Goal: Navigation & Orientation: Find specific page/section

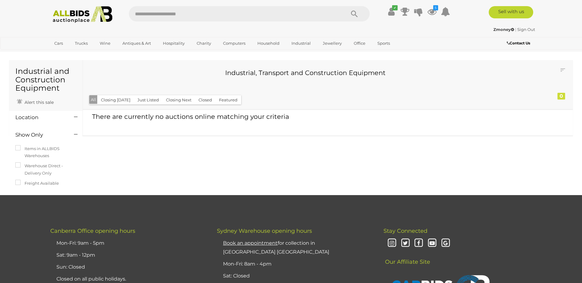
click at [396, 13] on ul "✔ Your account is up to date Transaction History Current Bids" at bounding box center [413, 11] width 79 height 11
click at [431, 13] on icon at bounding box center [431, 11] width 9 height 11
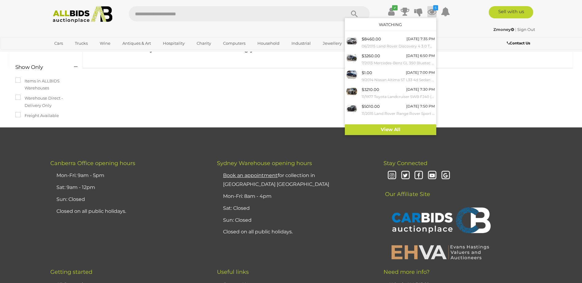
scroll to position [31, 0]
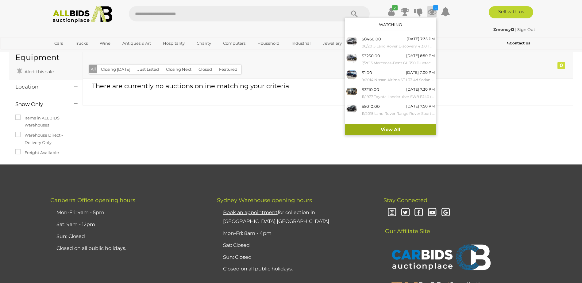
click at [396, 129] on link "View All" at bounding box center [390, 129] width 91 height 11
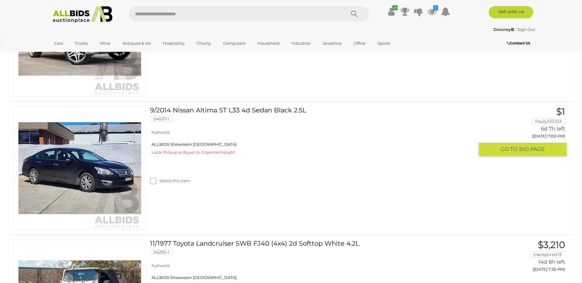
scroll to position [337, 0]
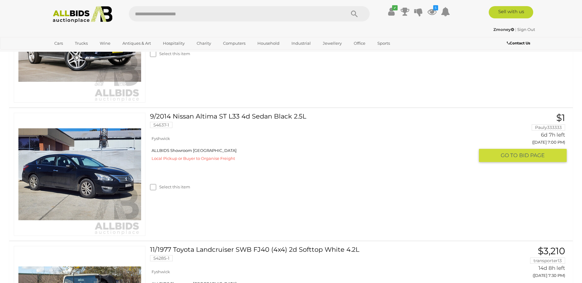
click at [246, 119] on link "9/2014 Nissan Altima ST L33 4d Sedan Black 2.5L 54637-1" at bounding box center [313, 123] width 319 height 20
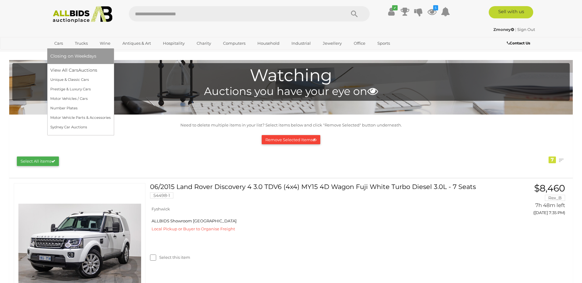
click at [59, 44] on link "Cars" at bounding box center [58, 43] width 17 height 10
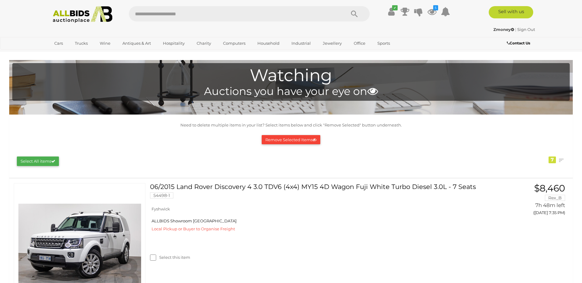
click at [79, 21] on img at bounding box center [82, 14] width 67 height 17
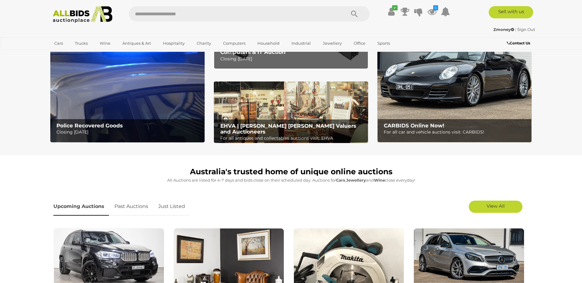
scroll to position [61, 0]
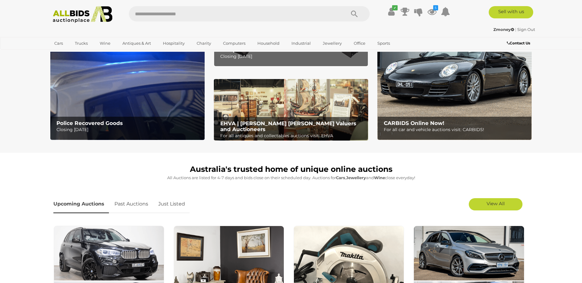
click at [145, 131] on p "Closing Tuesday 16th September" at bounding box center [128, 130] width 144 height 8
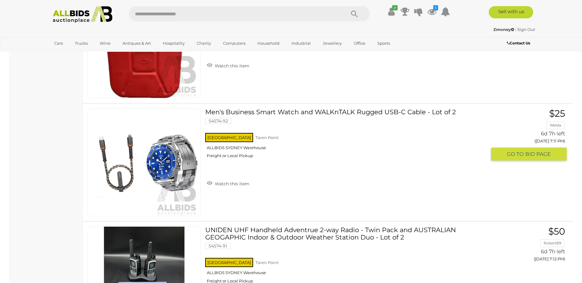
scroll to position [1349, 0]
